Goal: Task Accomplishment & Management: Complete application form

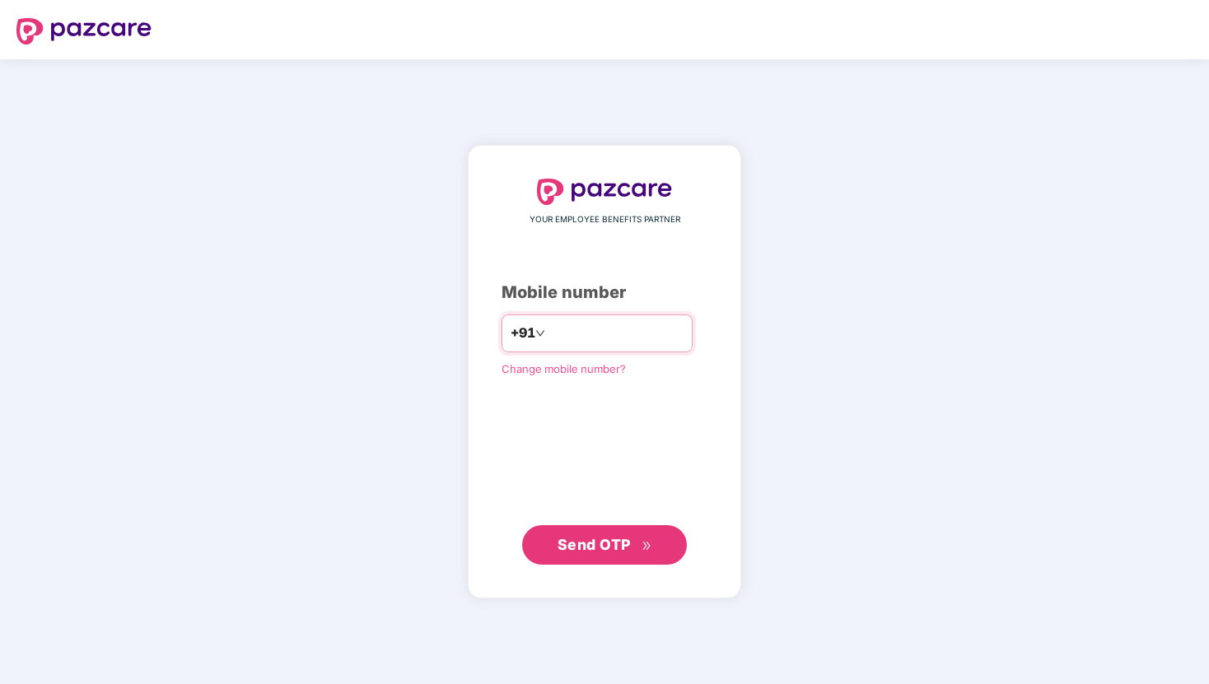
click at [567, 330] on input "number" at bounding box center [615, 333] width 135 height 26
type input "**********"
click at [593, 553] on span "Send OTP" at bounding box center [604, 544] width 95 height 23
